Goal: Task Accomplishment & Management: Manage account settings

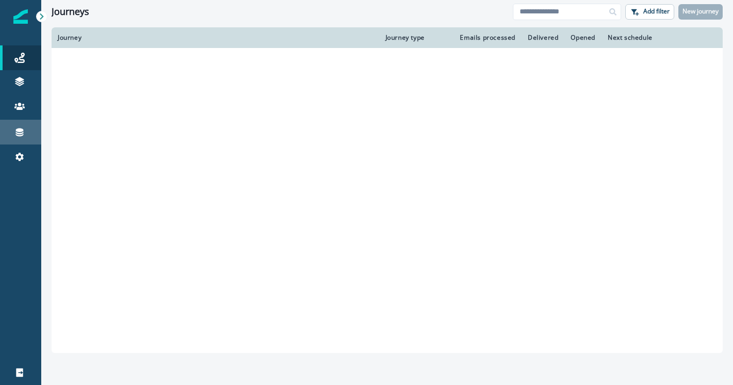
click at [25, 143] on link "Connections" at bounding box center [20, 132] width 41 height 25
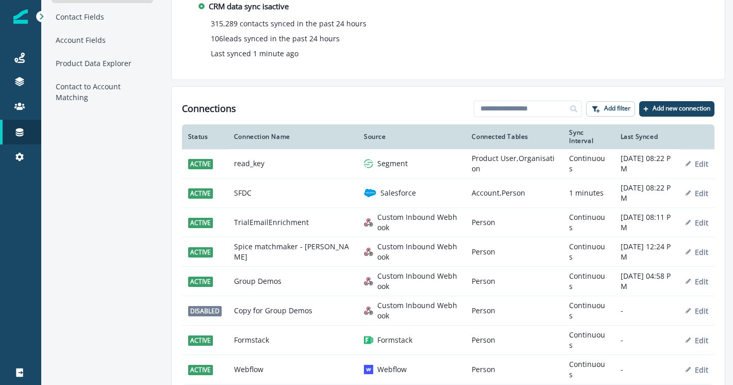
scroll to position [43, 0]
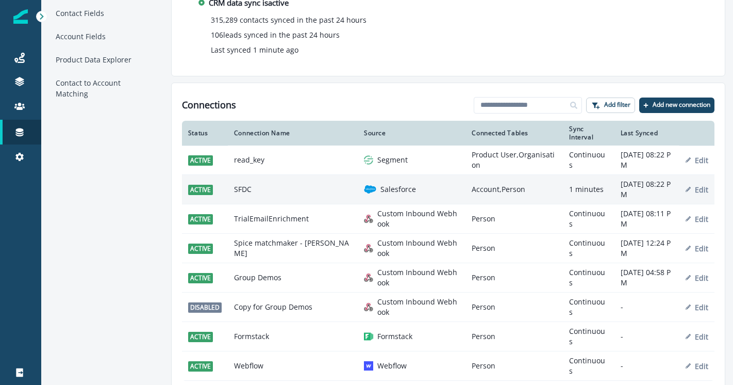
click at [258, 187] on td "SFDC" at bounding box center [293, 189] width 130 height 29
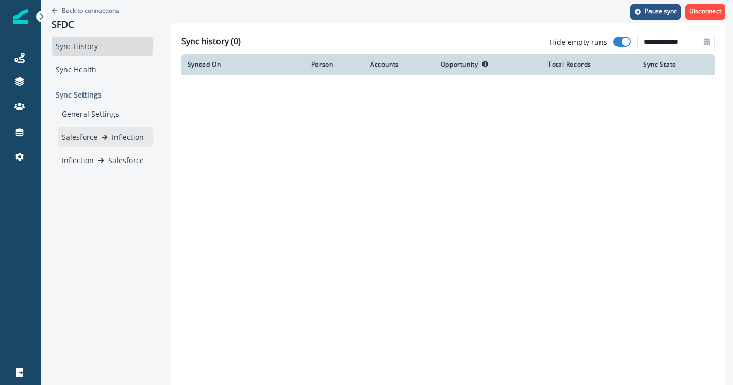
click at [136, 139] on p "Inflection" at bounding box center [128, 136] width 32 height 11
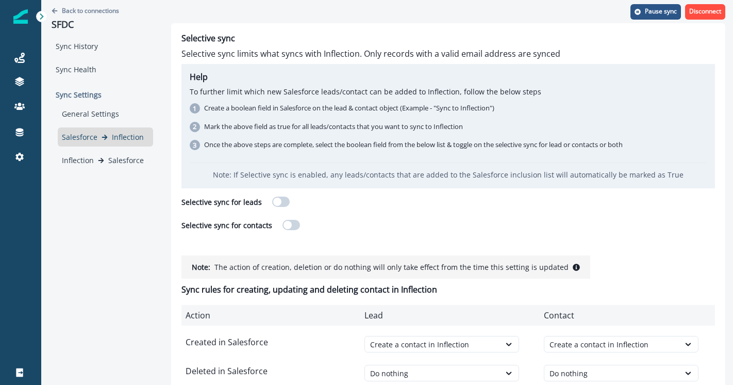
scroll to position [27, 0]
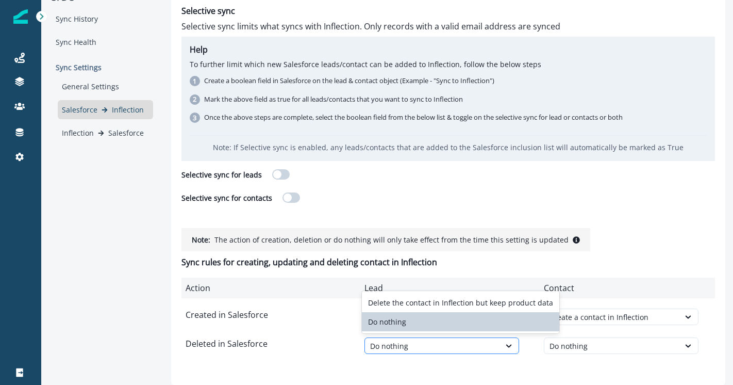
click at [402, 345] on div "Do nothing" at bounding box center [432, 345] width 125 height 11
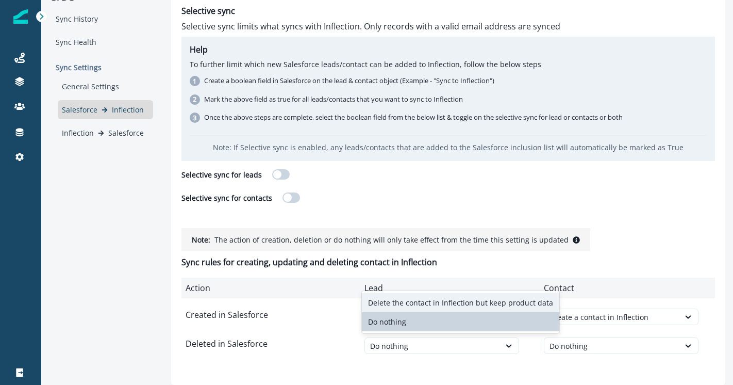
click at [122, 114] on p "Inflection" at bounding box center [128, 109] width 32 height 11
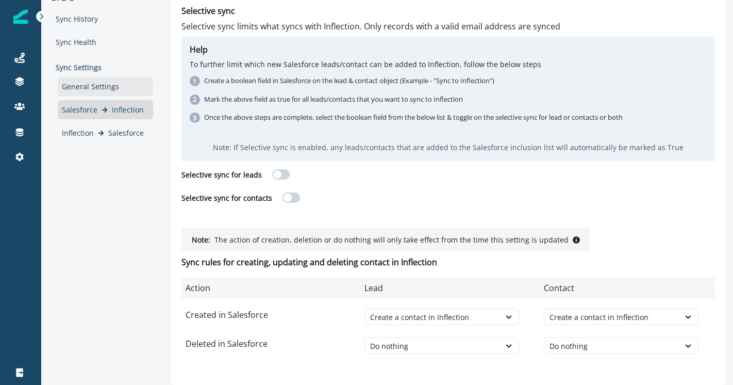
click at [113, 86] on div "General Settings" at bounding box center [105, 86] width 95 height 19
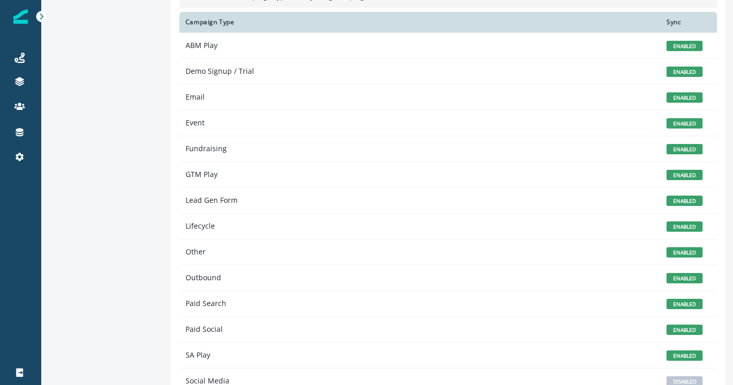
scroll to position [251, 0]
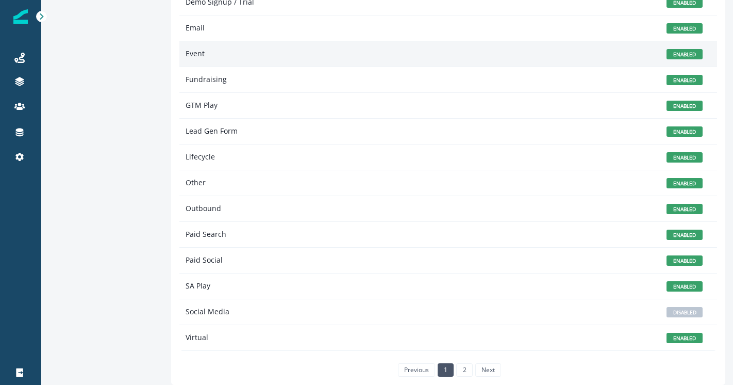
click at [603, 57] on td "Event" at bounding box center [419, 54] width 481 height 26
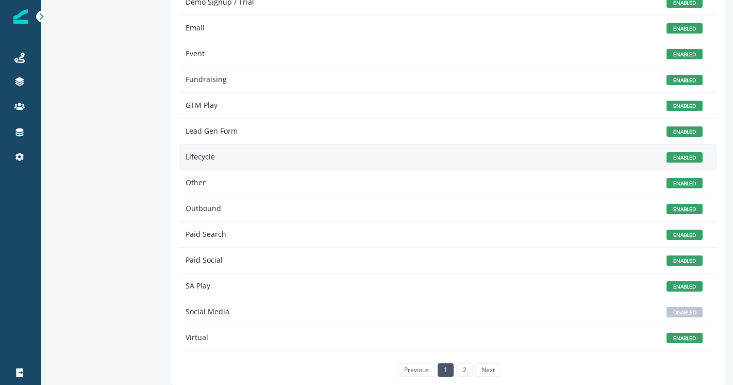
scroll to position [0, 0]
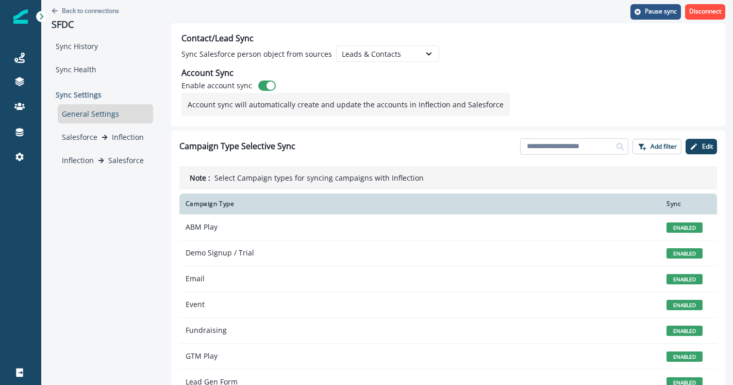
click at [576, 150] on input at bounding box center [574, 146] width 108 height 16
click at [690, 149] on icon "button" at bounding box center [694, 146] width 8 height 8
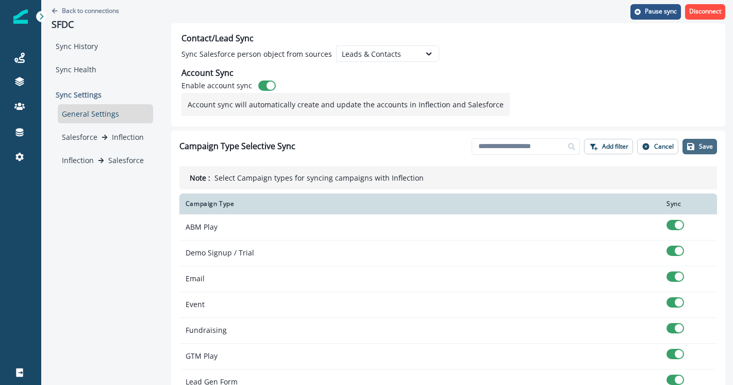
click at [689, 149] on button "Save" at bounding box center [700, 146] width 35 height 15
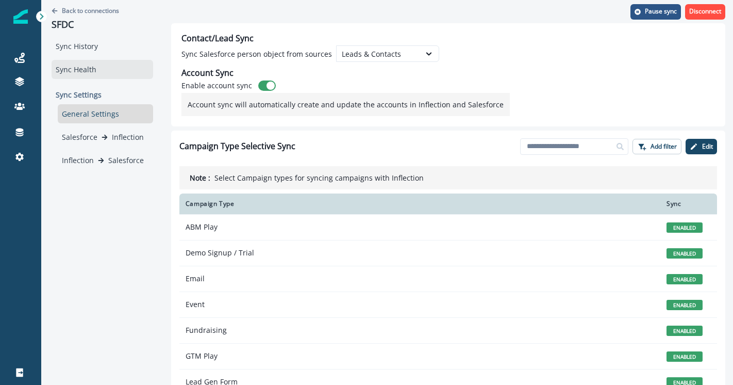
click at [105, 62] on div "Sync Health" at bounding box center [103, 69] width 102 height 19
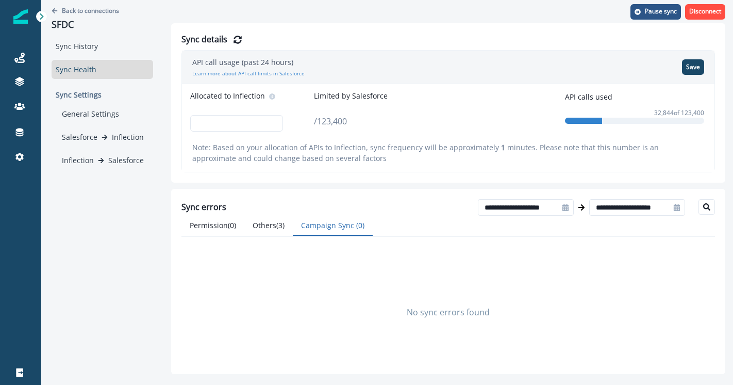
click at [329, 224] on button "Campaign Sync ( 0 )" at bounding box center [333, 226] width 80 height 20
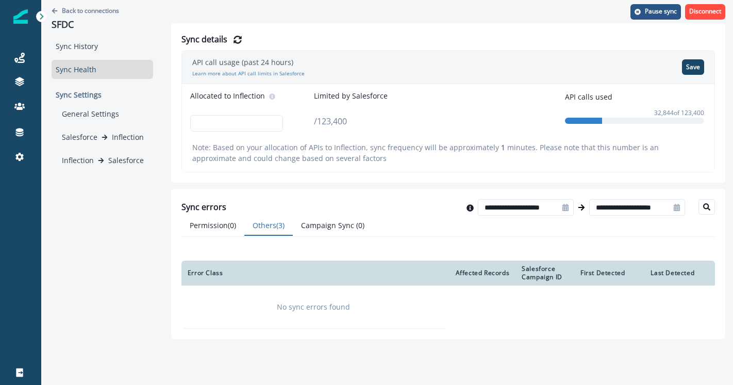
click at [270, 227] on button "Others ( 3 )" at bounding box center [268, 226] width 48 height 20
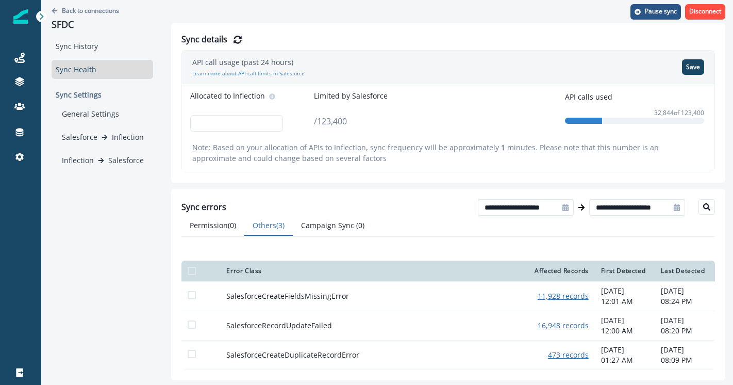
scroll to position [26, 0]
click at [221, 216] on button "Permission ( 0 )" at bounding box center [212, 226] width 63 height 20
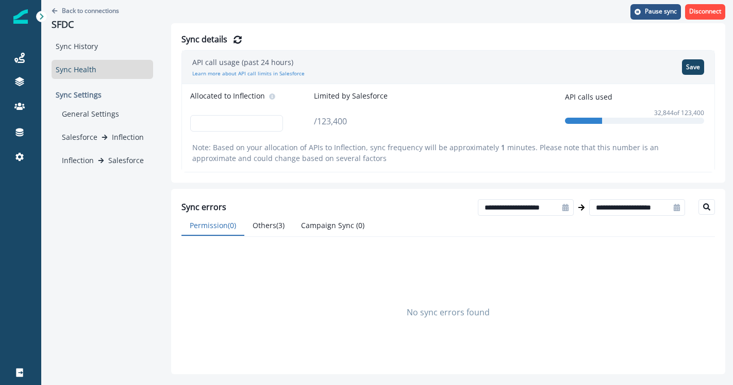
scroll to position [0, 0]
